Goal: Task Accomplishment & Management: Manage account settings

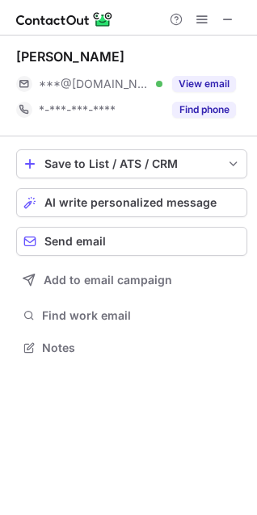
scroll to position [337, 257]
click at [189, 23] on div at bounding box center [201, 19] width 77 height 19
click at [198, 17] on span at bounding box center [201, 19] width 13 height 13
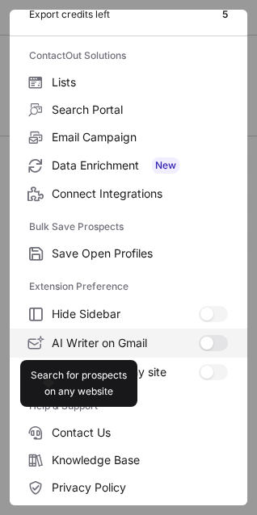
scroll to position [157, 0]
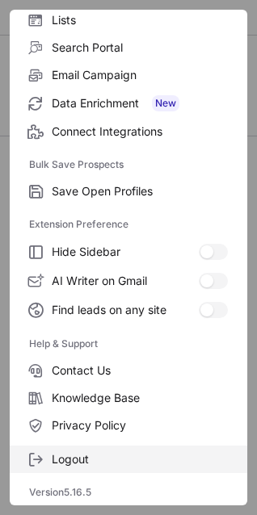
click at [73, 453] on span "Logout" at bounding box center [140, 459] width 176 height 15
click at [82, 459] on span "Logout" at bounding box center [140, 459] width 176 height 15
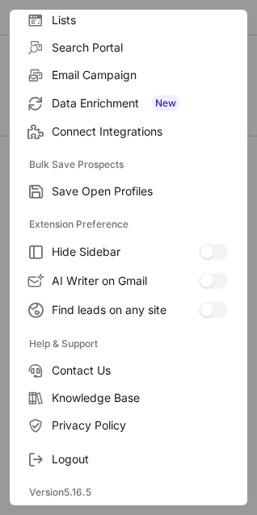
scroll to position [0, 0]
